Goal: Task Accomplishment & Management: Use online tool/utility

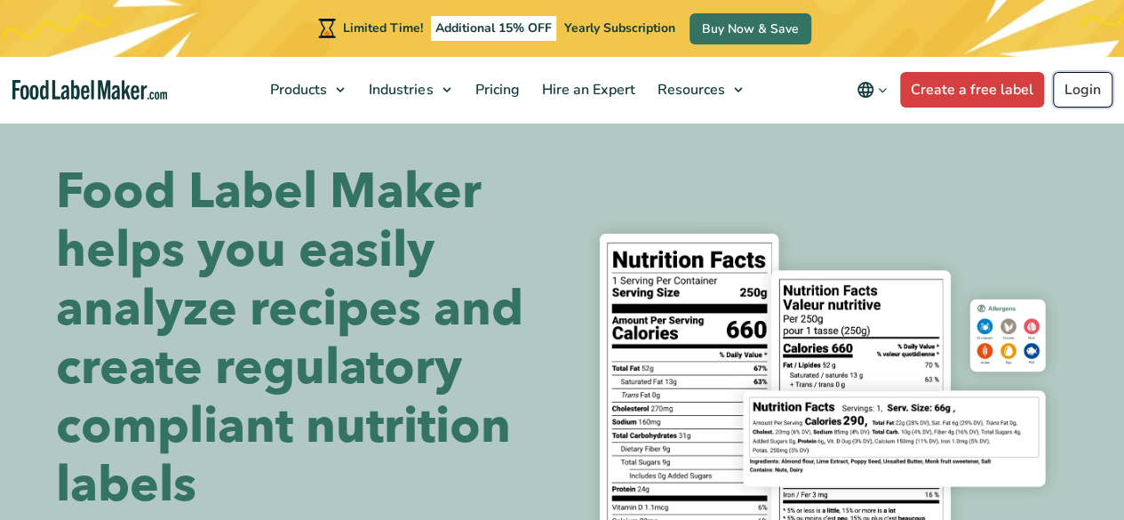
click at [1079, 94] on link "Login" at bounding box center [1083, 90] width 60 height 36
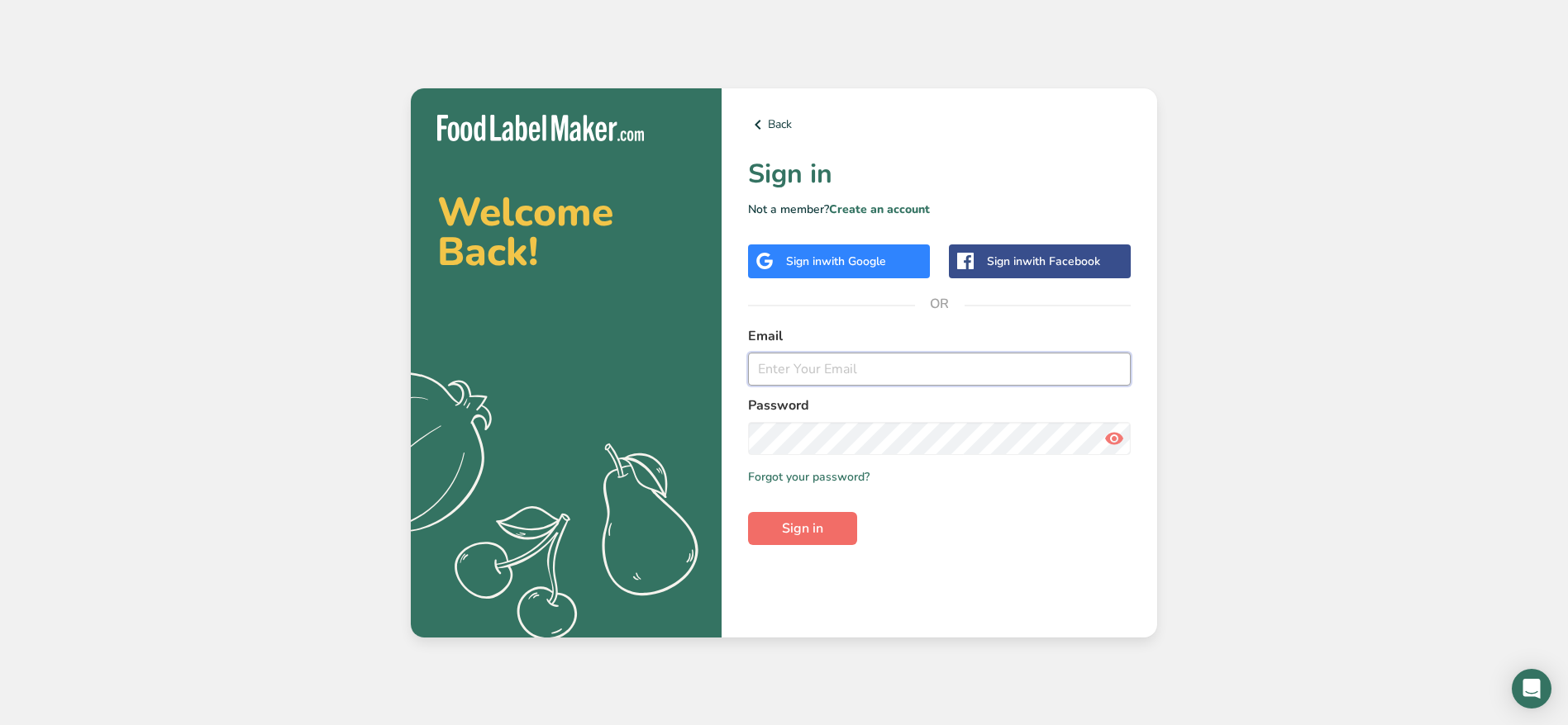
type input "[PERSON_NAME][EMAIL_ADDRESS][DOMAIN_NAME]"
click at [811, 517] on button "Sign in" at bounding box center [802, 529] width 109 height 33
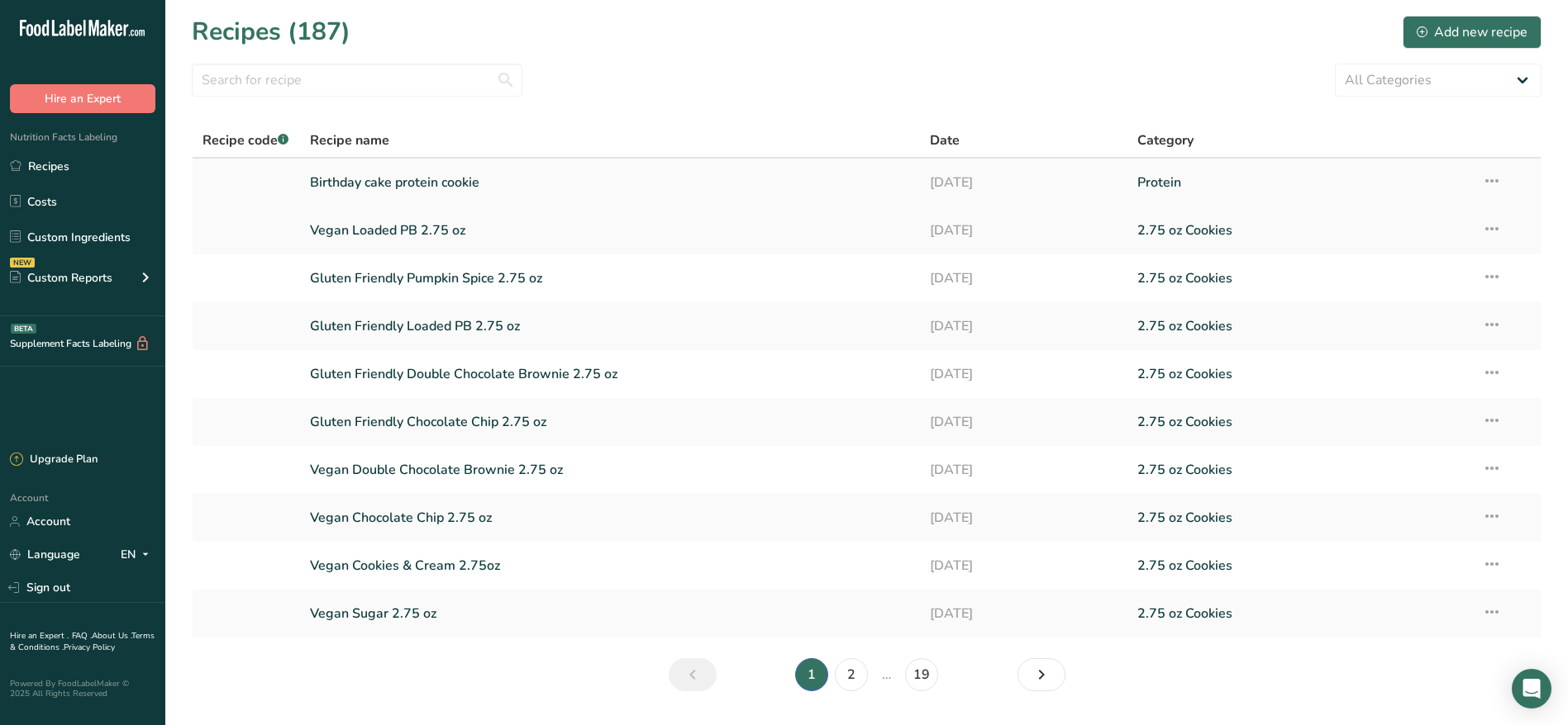
click at [412, 178] on link "Birthday cake protein cookie" at bounding box center [610, 182] width 601 height 34
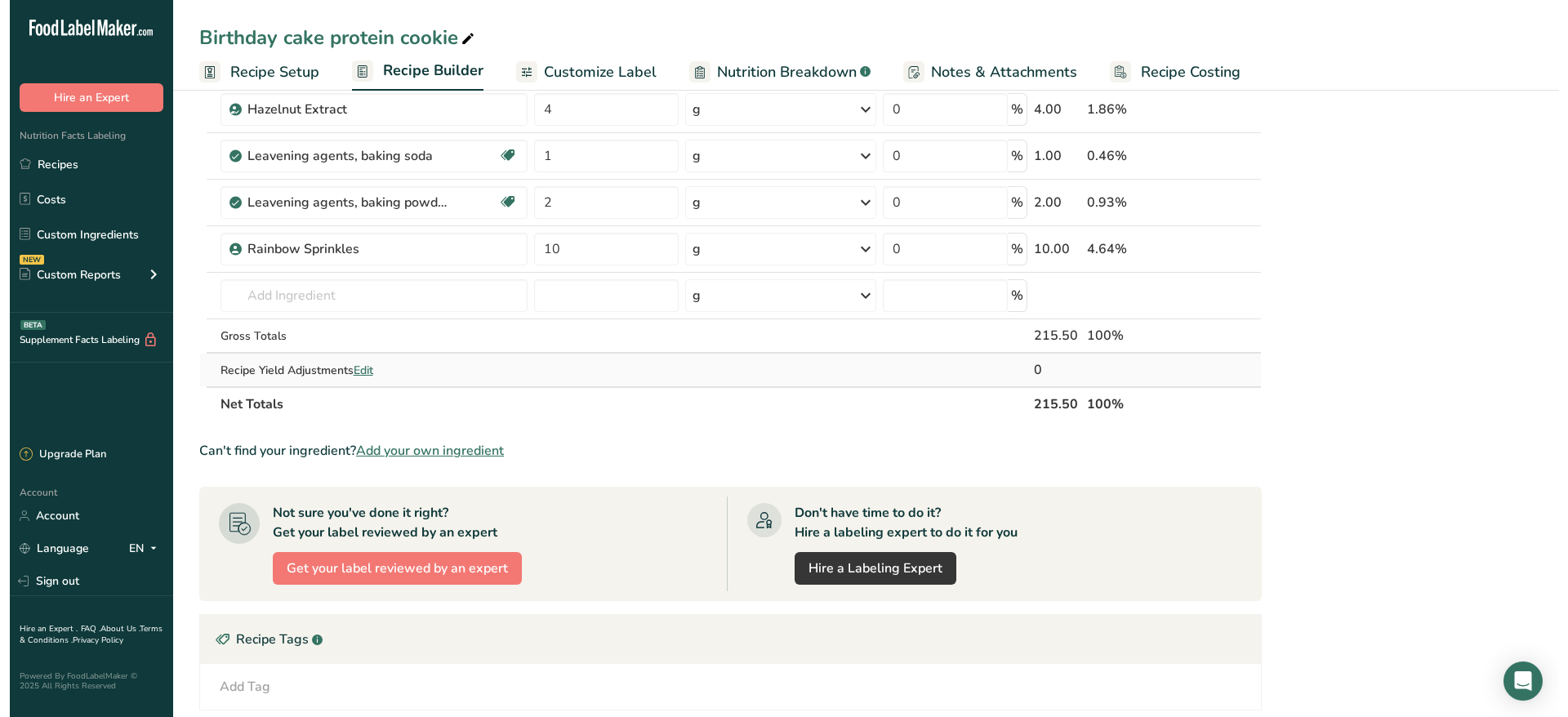
scroll to position [826, 0]
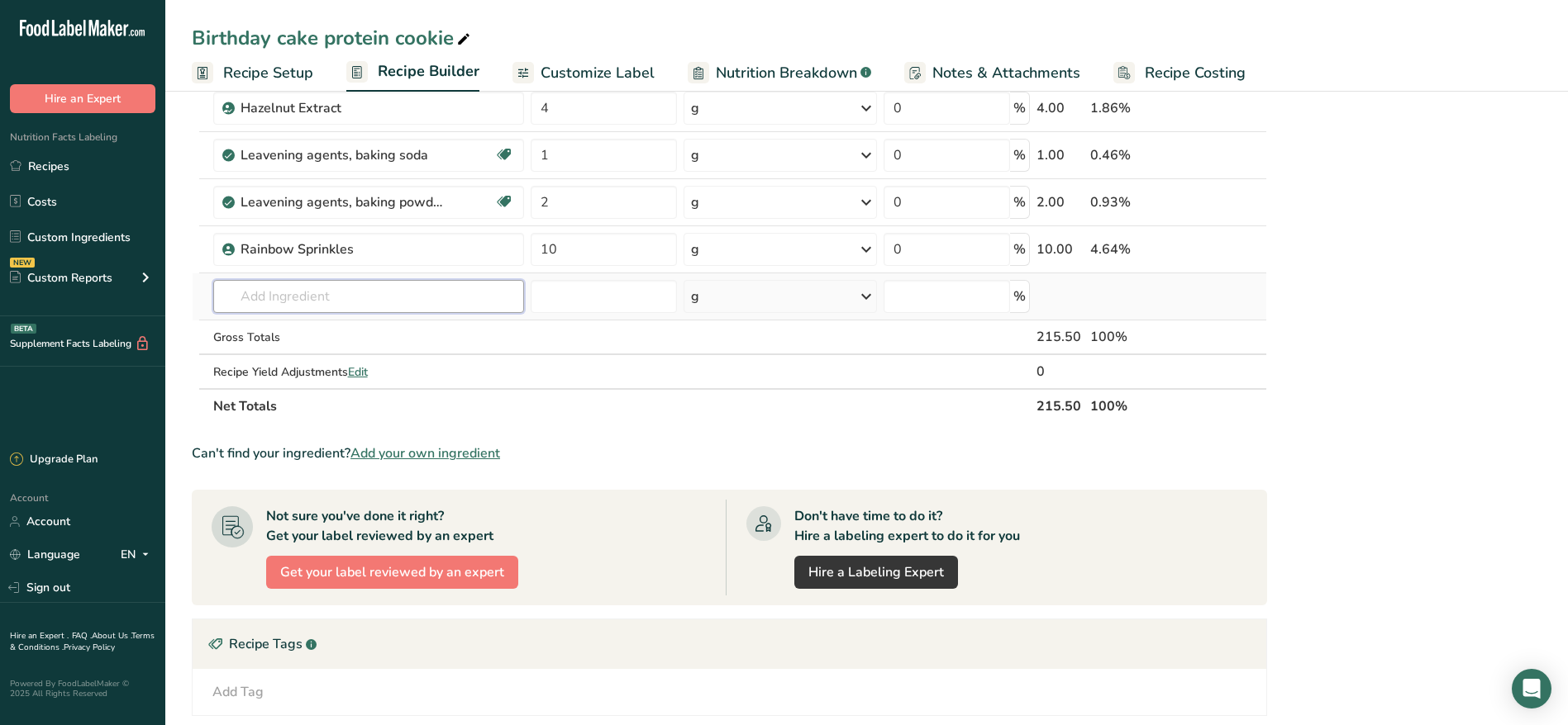
click at [466, 298] on input "text" at bounding box center [368, 297] width 311 height 33
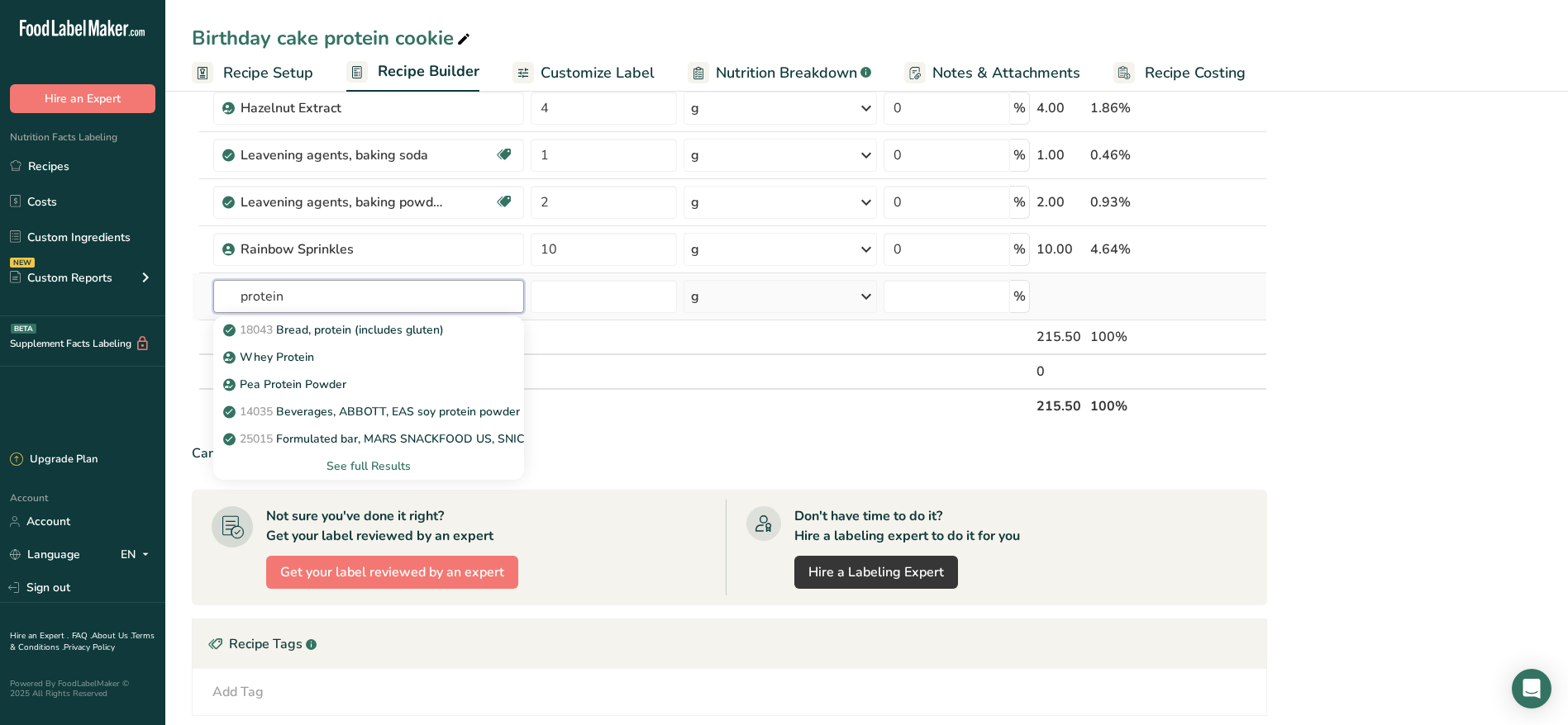
type input "protein"
click at [385, 466] on div "See full Results" at bounding box center [369, 466] width 285 height 18
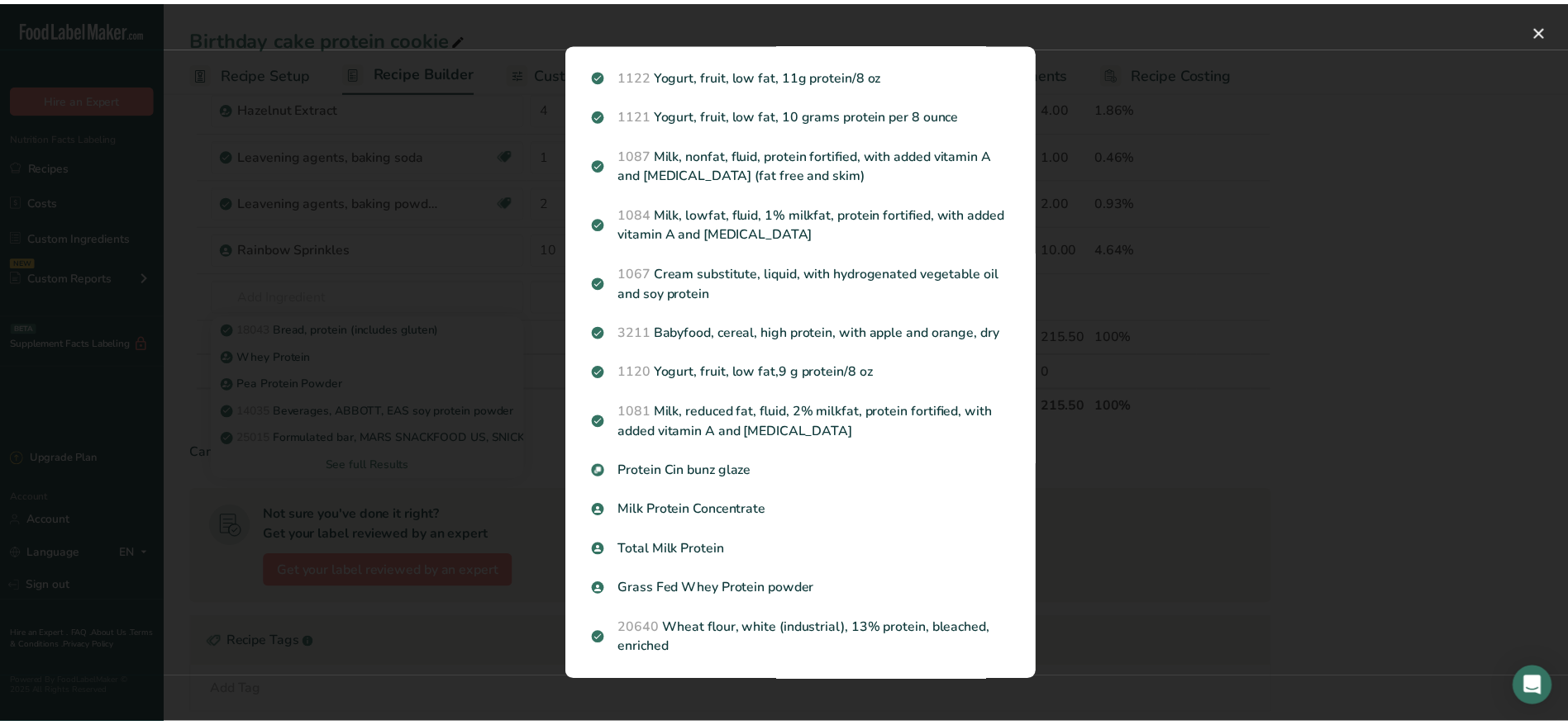
scroll to position [1944, 0]
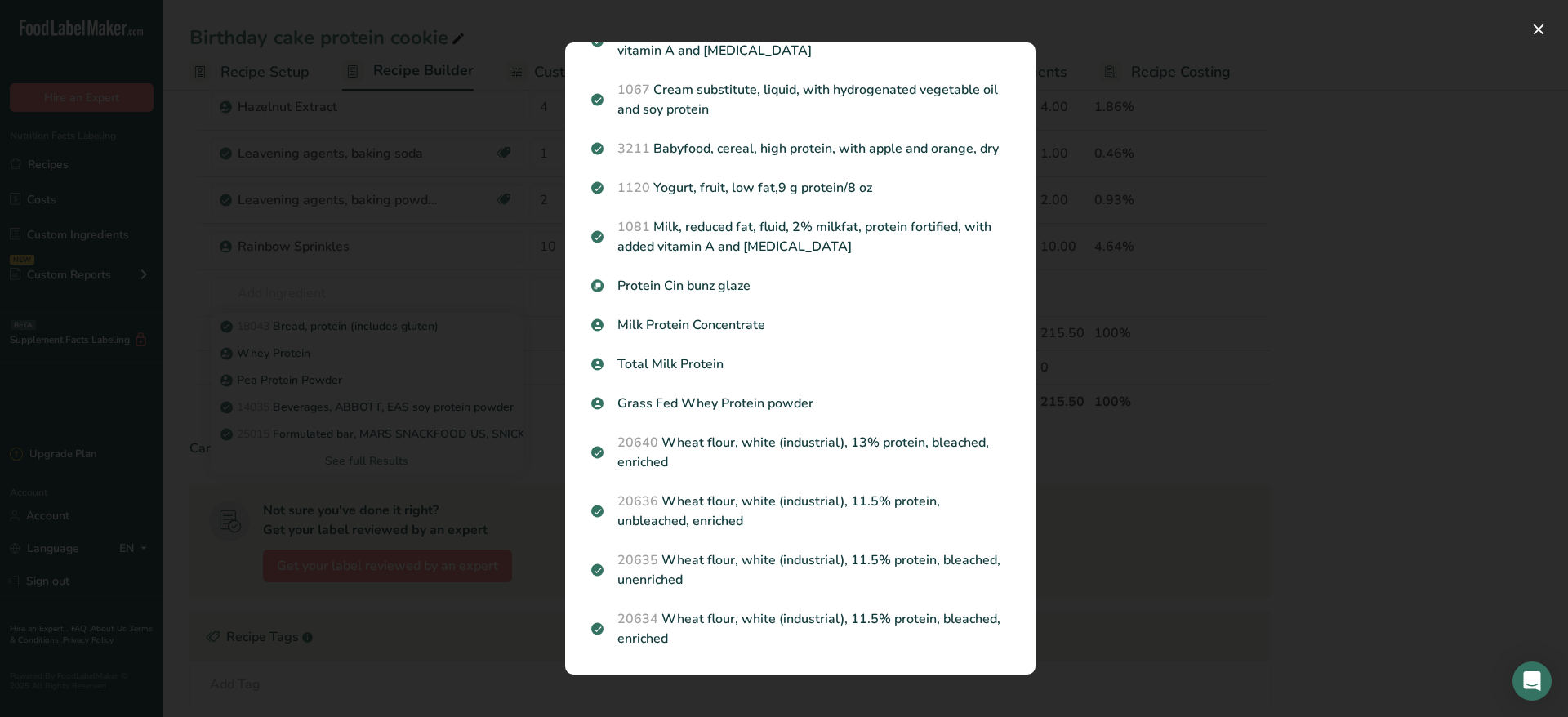
click at [519, 188] on div "Search results modal" at bounding box center [784, 358] width 1568 height 717
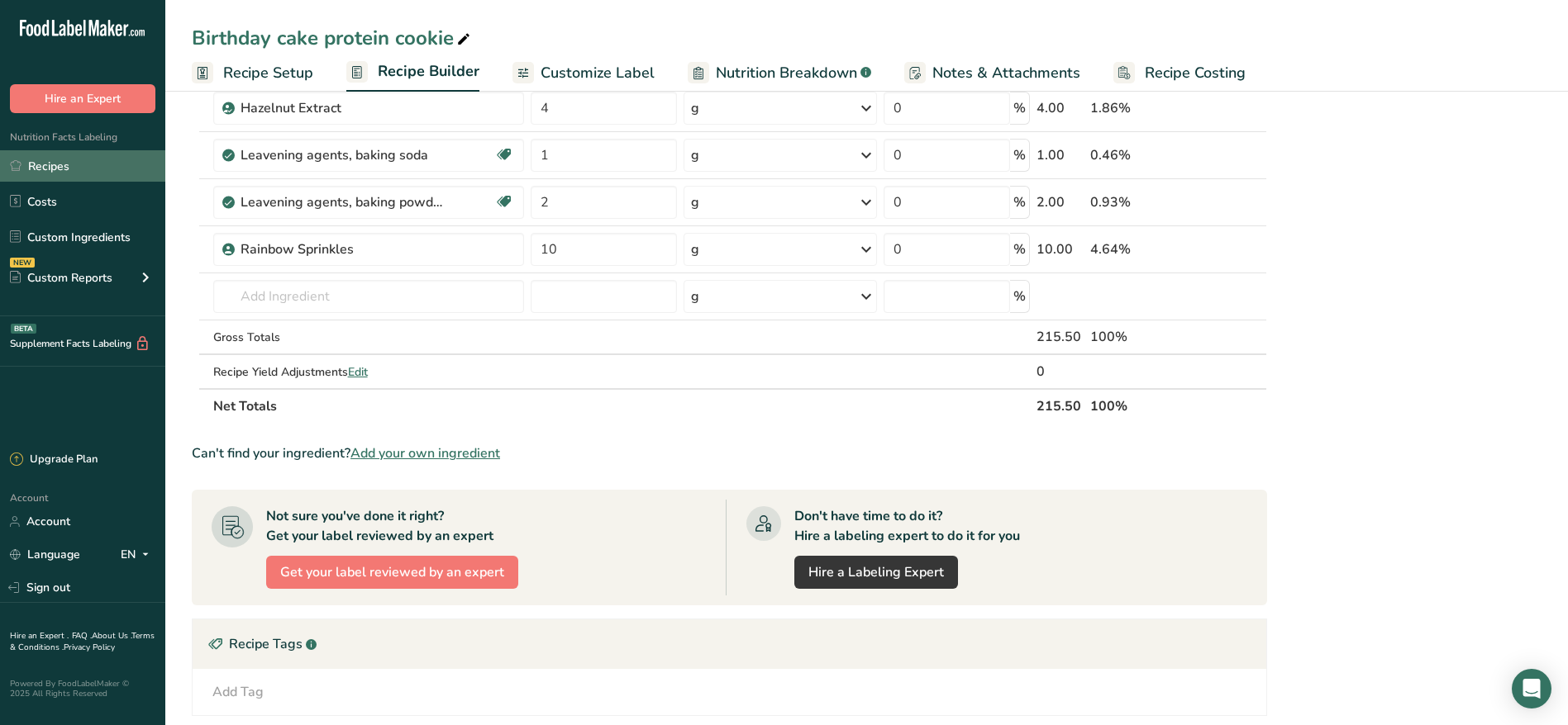
click at [80, 160] on link "Recipes" at bounding box center [83, 166] width 166 height 32
